Goal: Task Accomplishment & Management: Manage account settings

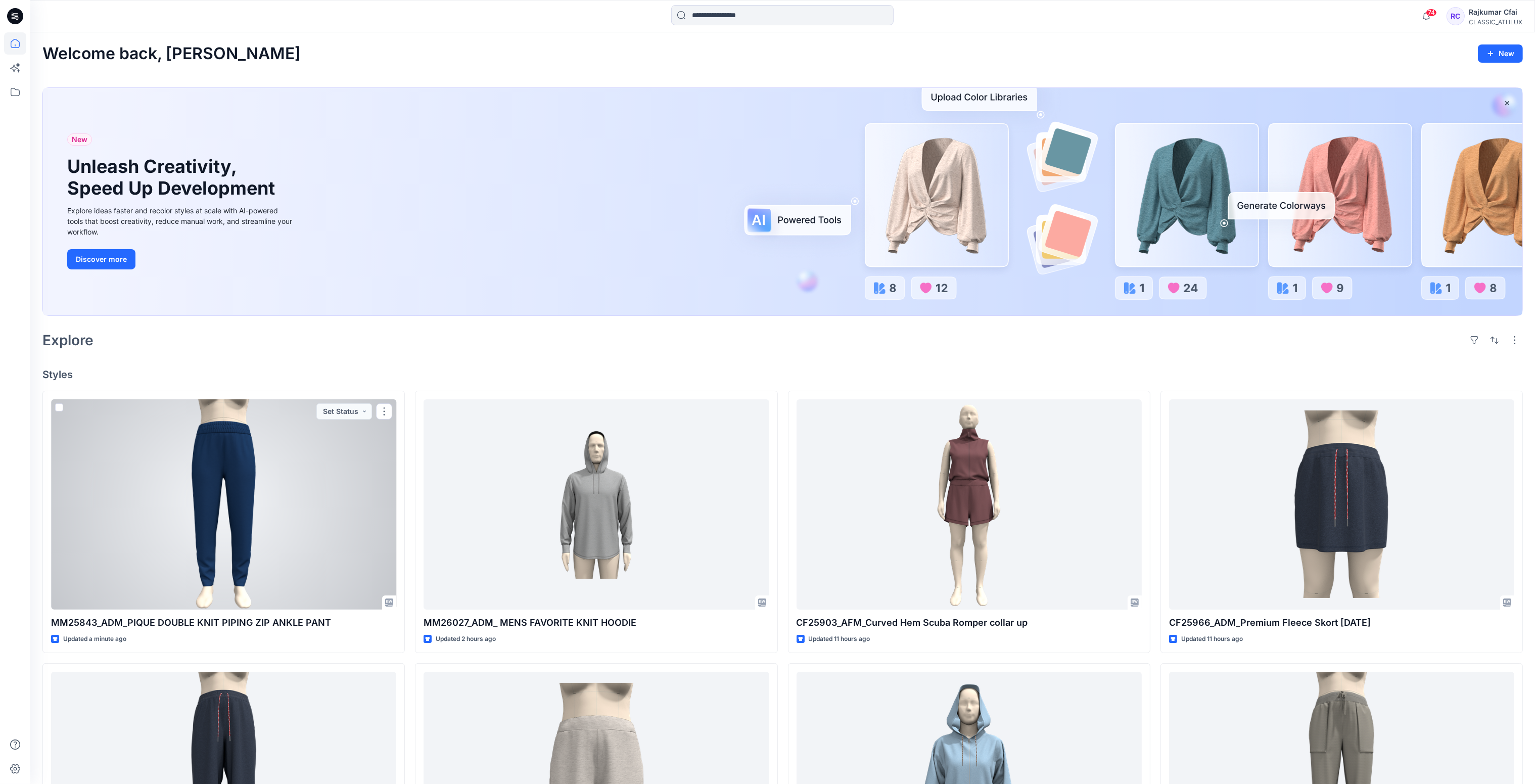
drag, startPoint x: 306, startPoint y: 508, endPoint x: 492, endPoint y: 327, distance: 259.5
click at [306, 508] on div at bounding box center [223, 504] width 345 height 211
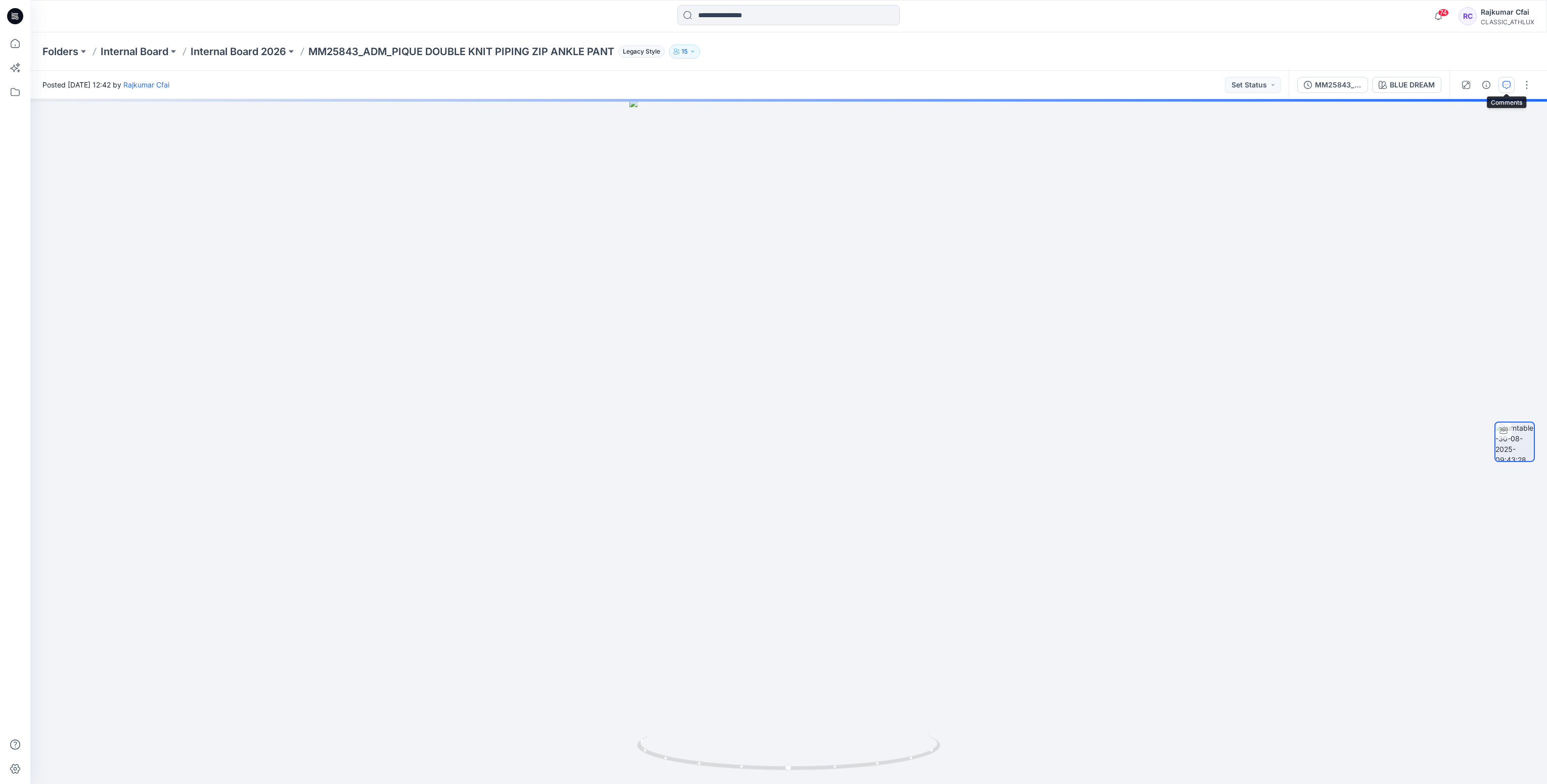
click at [1504, 85] on icon "button" at bounding box center [1506, 85] width 8 height 8
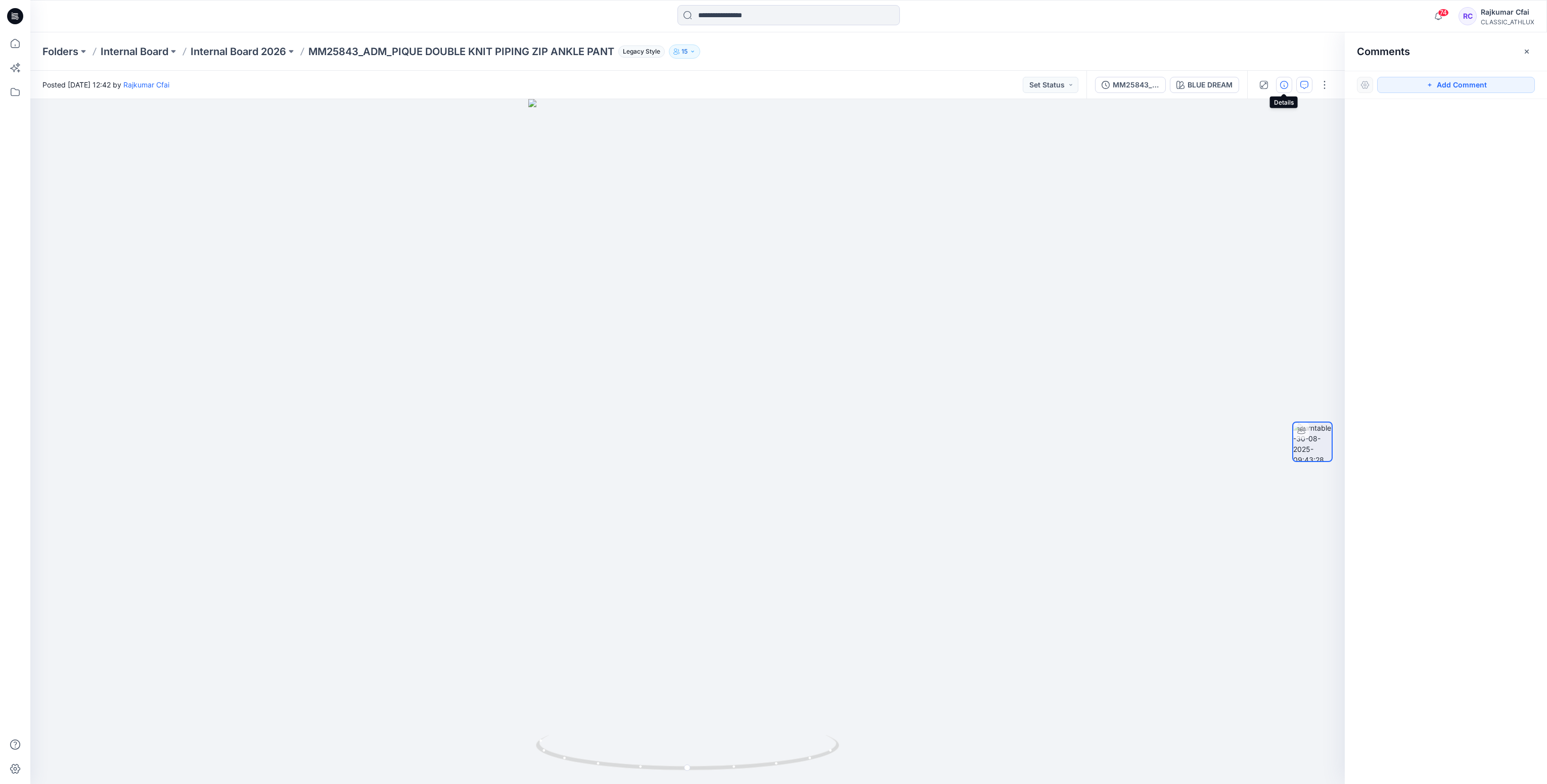
click at [1285, 88] on icon "button" at bounding box center [1284, 85] width 8 height 8
click at [1460, 84] on span "-" at bounding box center [1484, 83] width 88 height 11
type textarea "**********"
click at [1469, 106] on span "-" at bounding box center [1484, 103] width 88 height 11
type textarea "*"
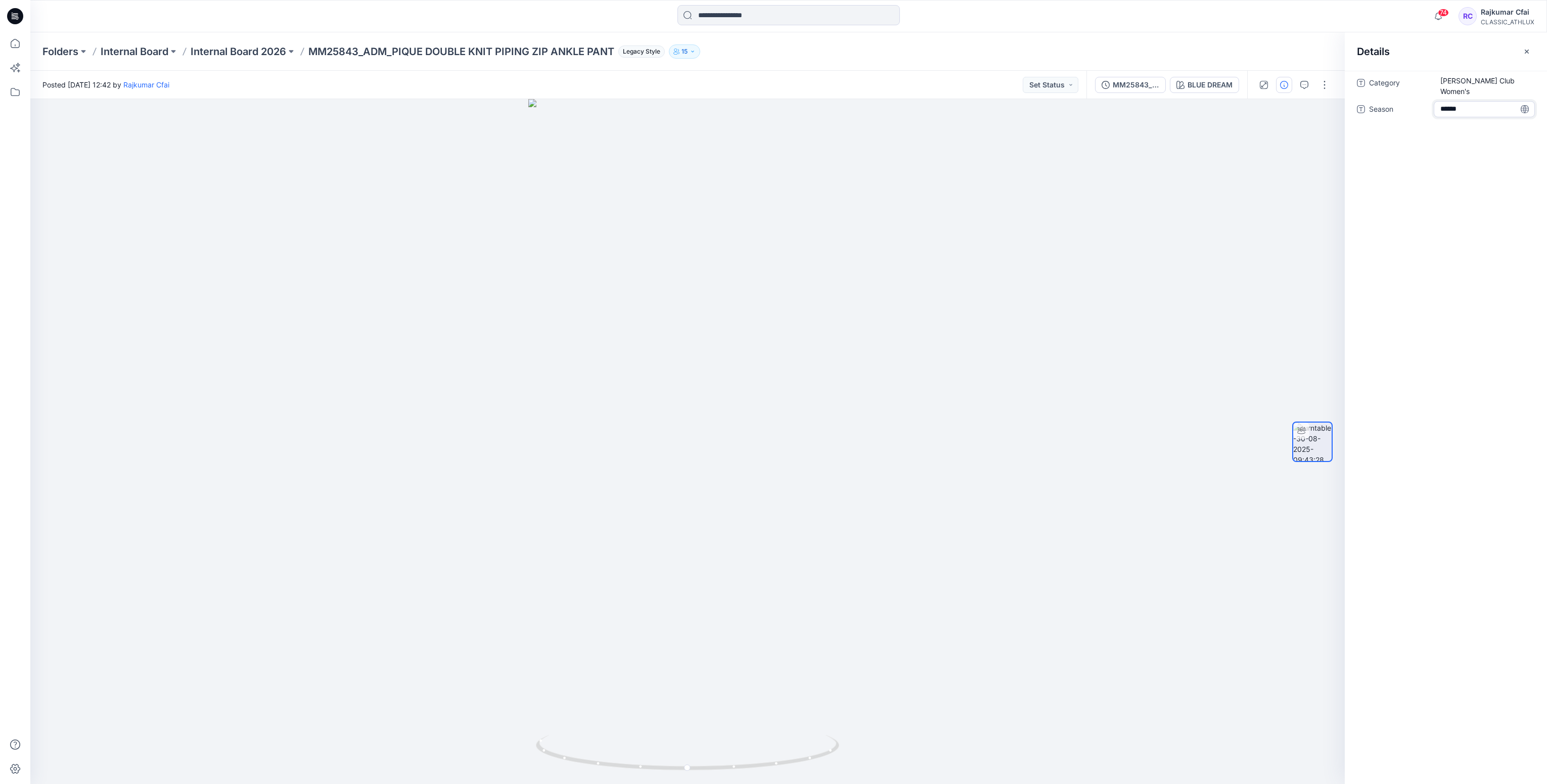
type textarea "*******"
click at [1436, 196] on div "Category [PERSON_NAME] Club Women's Season Fall_26" at bounding box center [1446, 427] width 202 height 713
drag, startPoint x: 1175, startPoint y: 234, endPoint x: 993, endPoint y: 239, distance: 182.1
click at [1161, 238] on div at bounding box center [688, 441] width 1315 height 685
click at [22, 16] on icon at bounding box center [15, 16] width 16 height 16
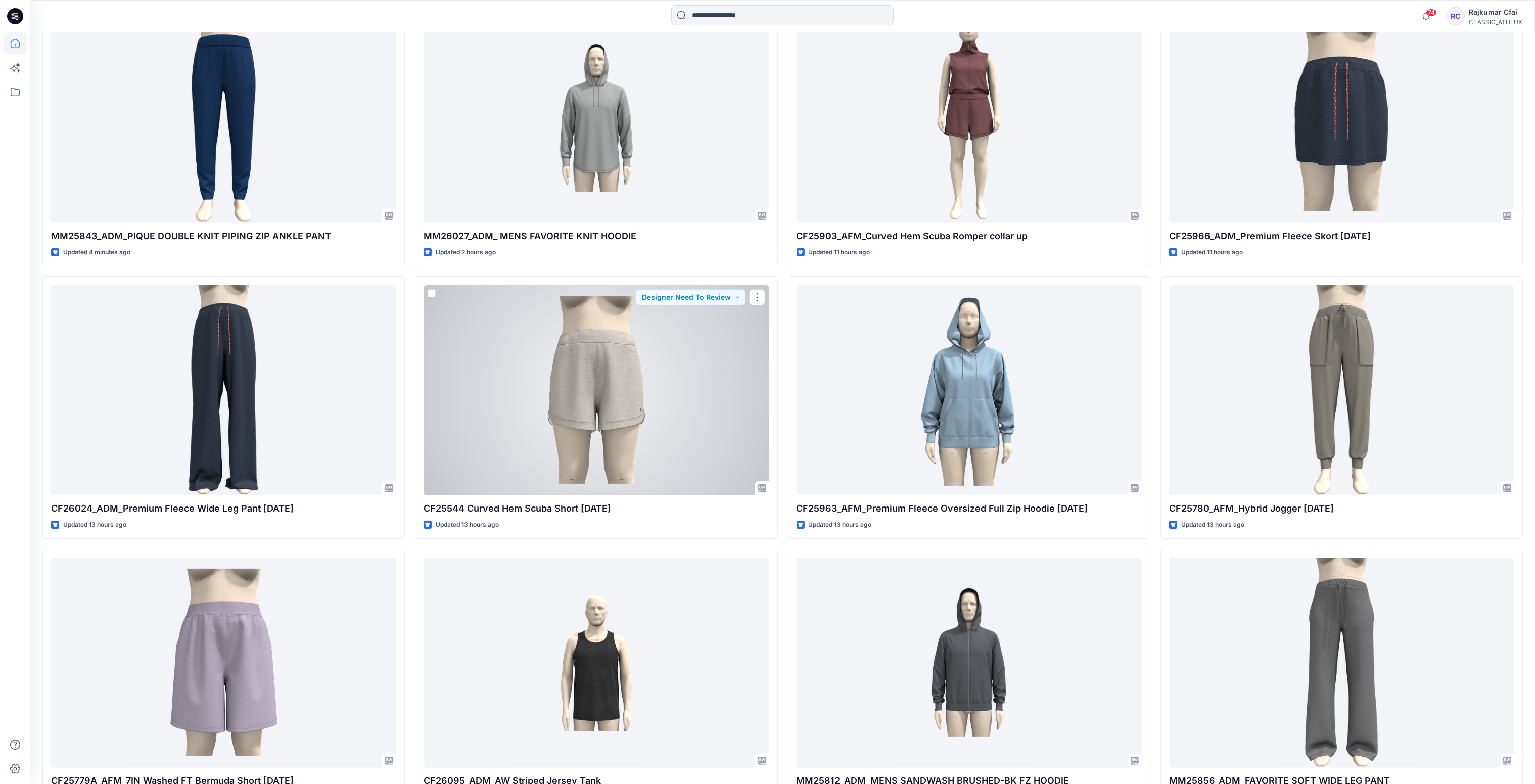
scroll to position [235, 0]
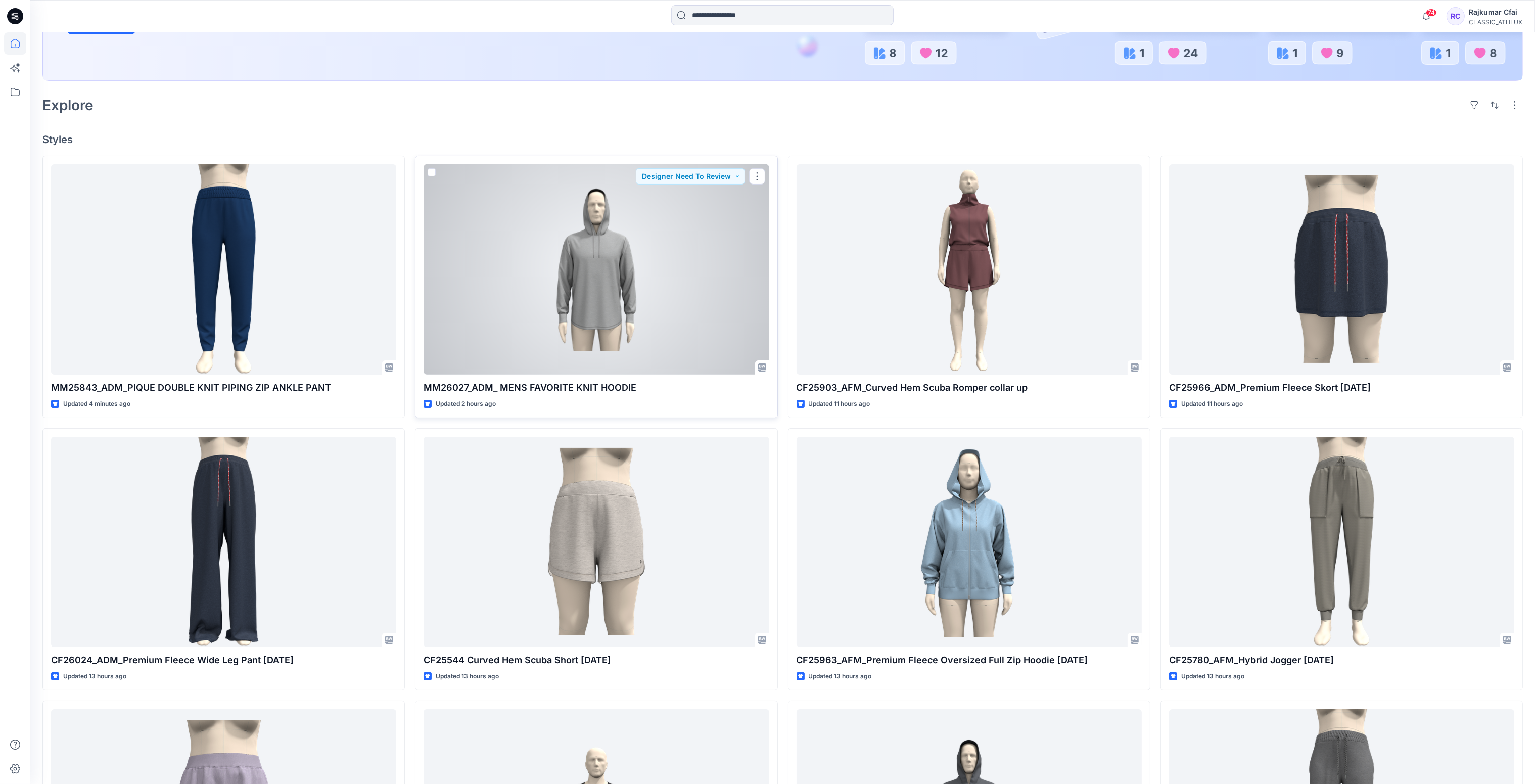
click at [611, 289] on div at bounding box center [596, 270] width 345 height 211
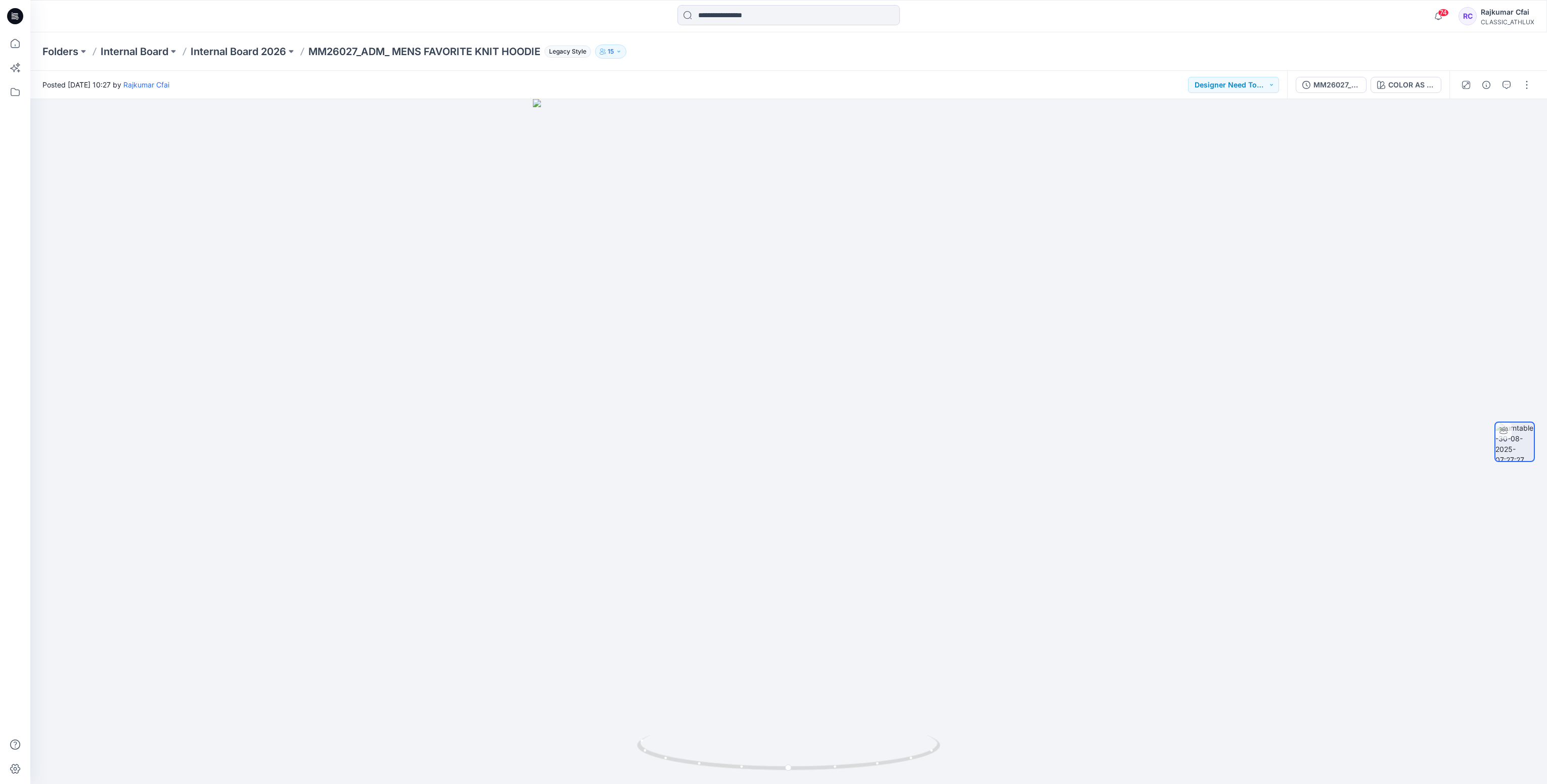
click at [15, 19] on icon at bounding box center [15, 16] width 16 height 16
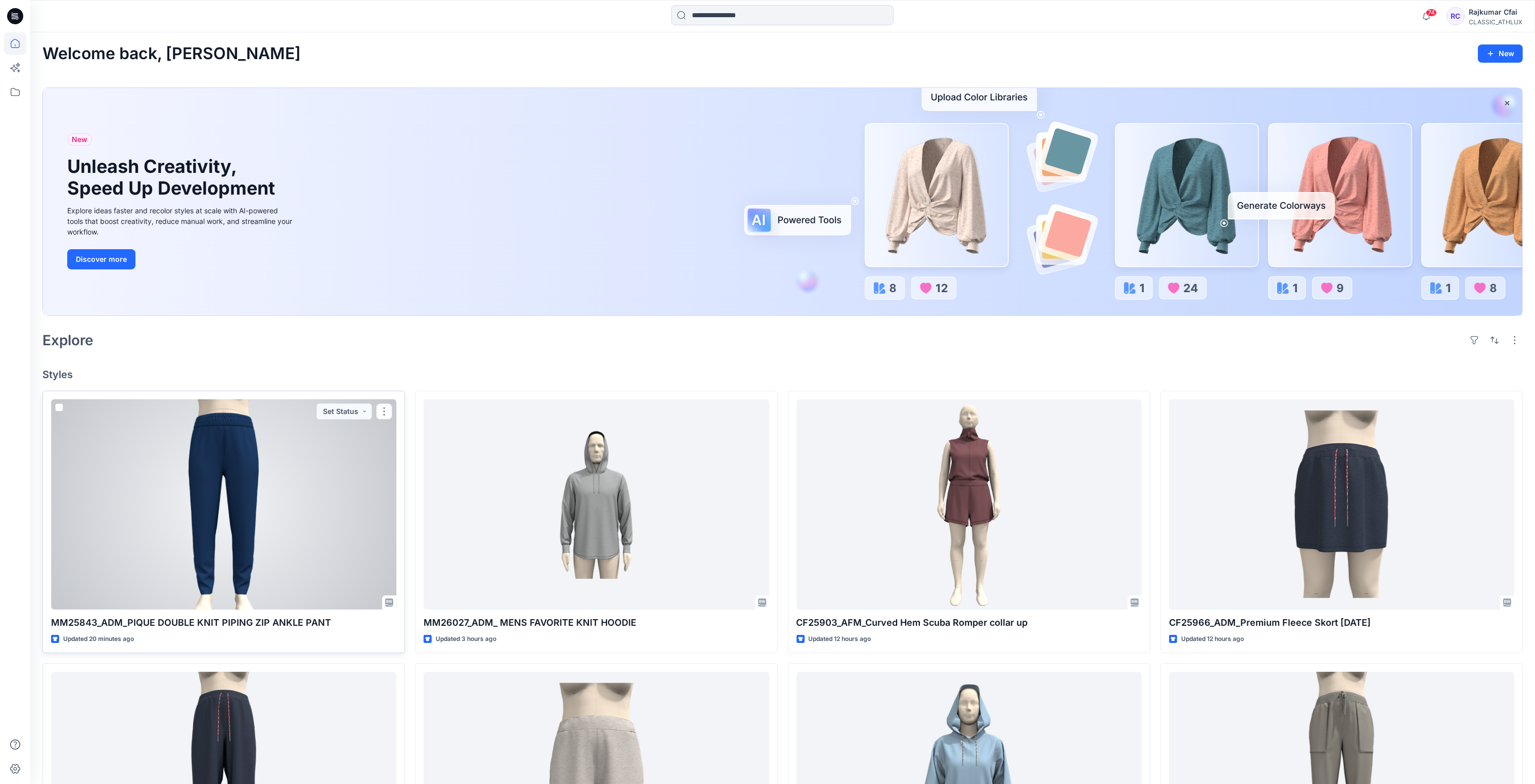
click at [301, 487] on div at bounding box center [223, 504] width 345 height 211
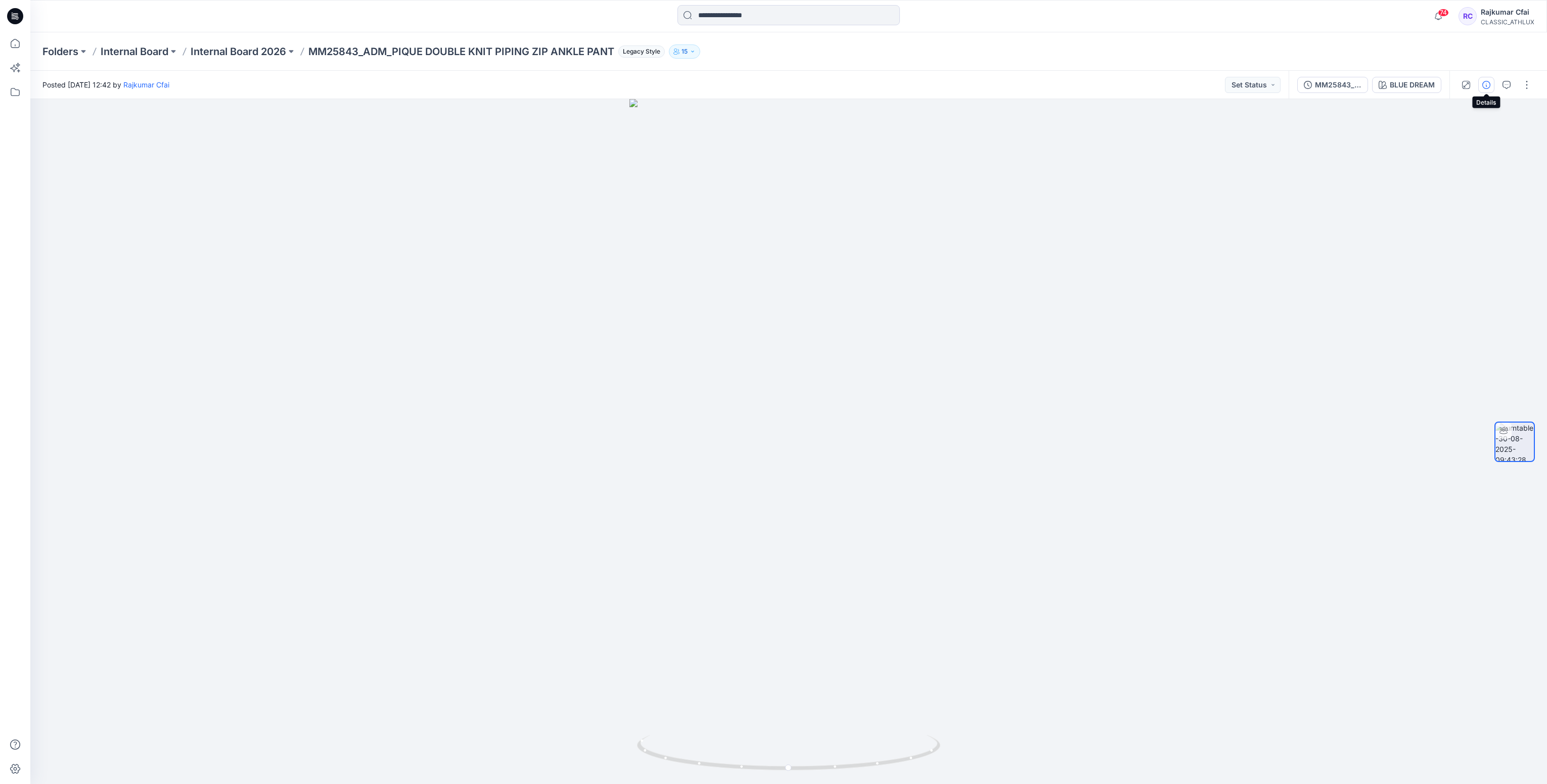
click at [1488, 85] on icon "button" at bounding box center [1486, 85] width 8 height 8
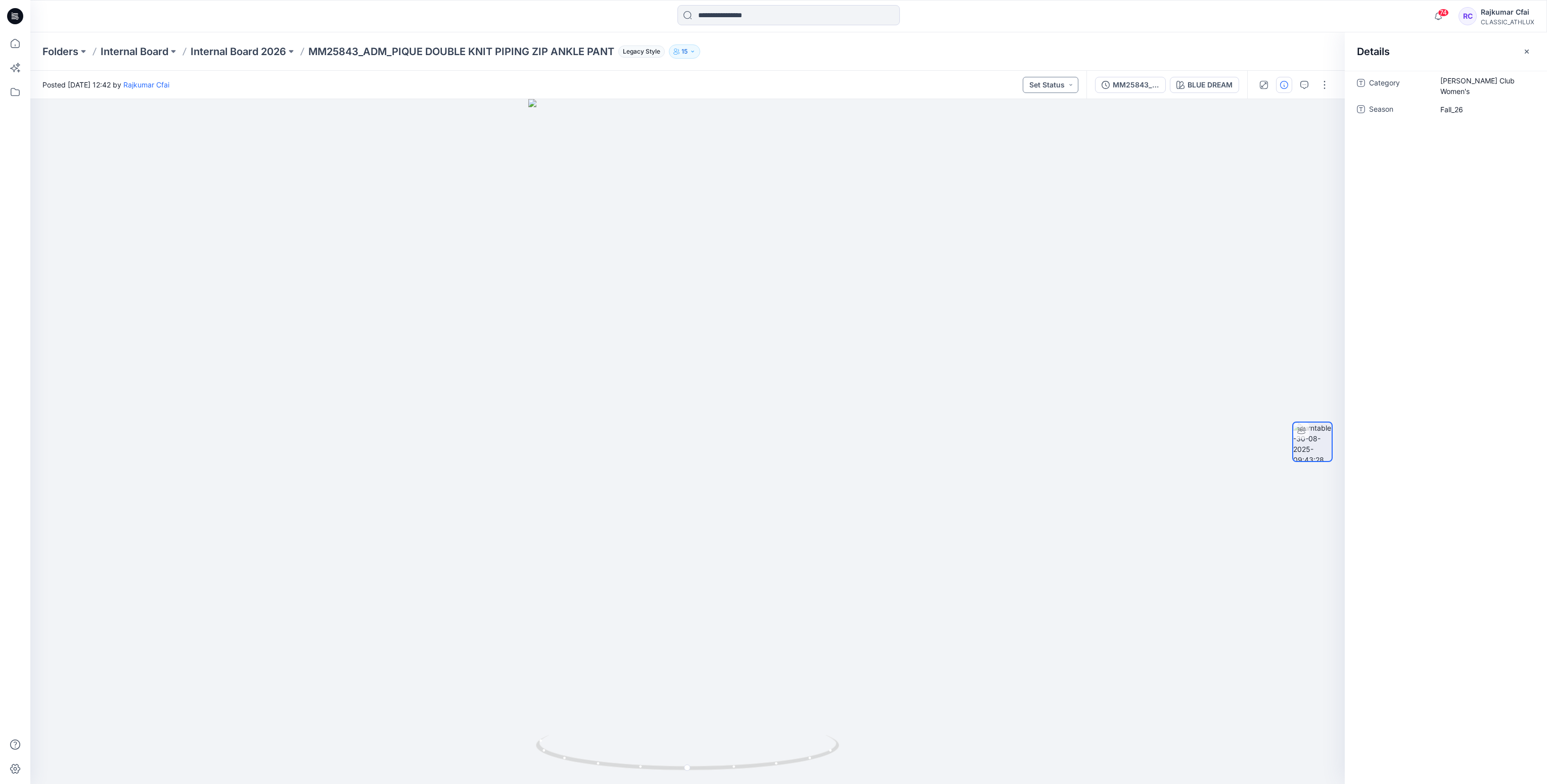
click at [1065, 86] on button "Set Status" at bounding box center [1050, 85] width 56 height 16
drag, startPoint x: 1030, startPoint y: 196, endPoint x: 990, endPoint y: 196, distance: 40.0
click at [1029, 196] on p "Designer Need To Review" at bounding box center [1035, 198] width 56 height 13
click at [10, 17] on icon at bounding box center [15, 16] width 16 height 16
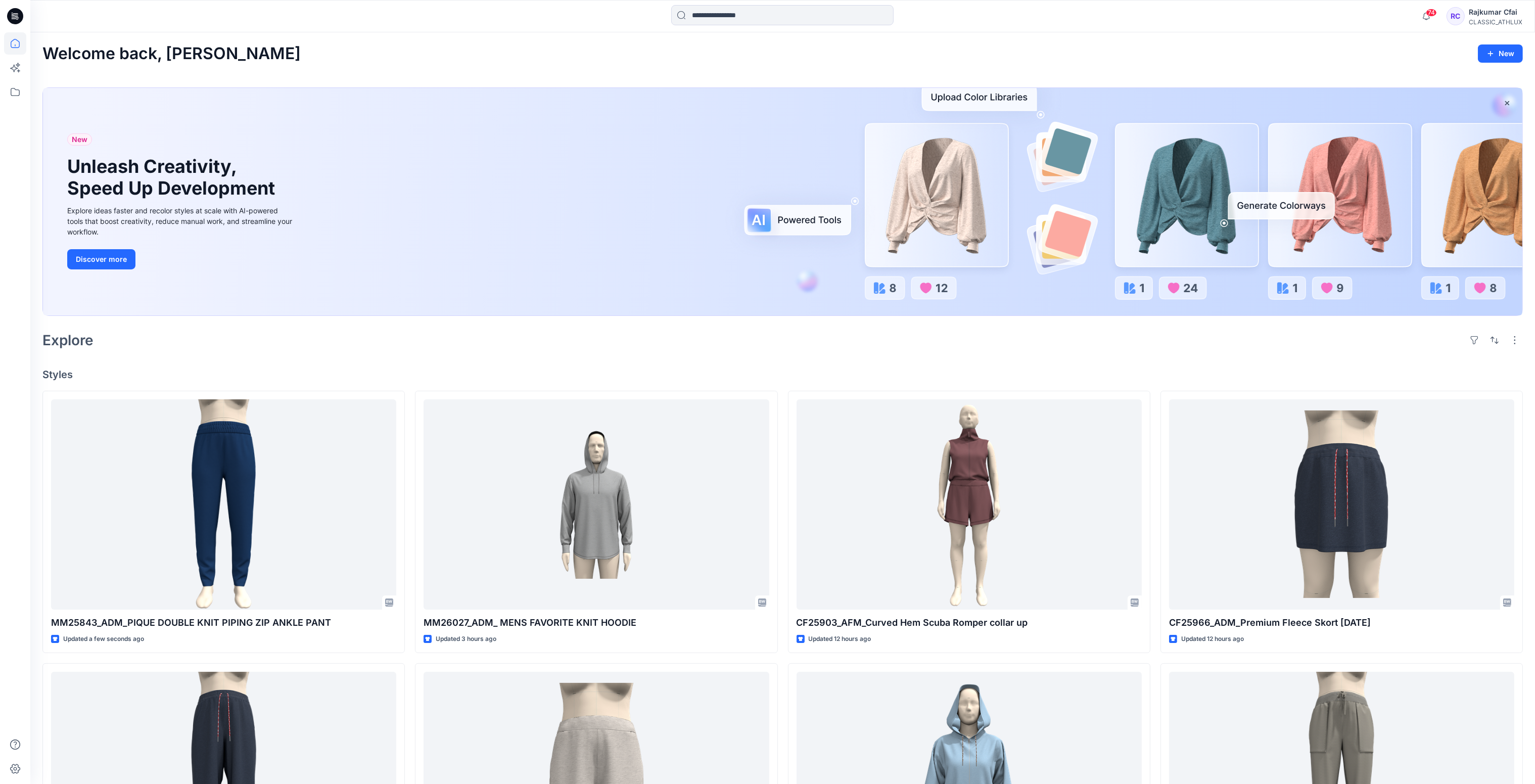
click at [671, 354] on div "Welcome back, [PERSON_NAME] New New Unleash Creativity, Speed Up Development Ex…" at bounding box center [783, 639] width 1504 height 1214
